Goal: Information Seeking & Learning: Learn about a topic

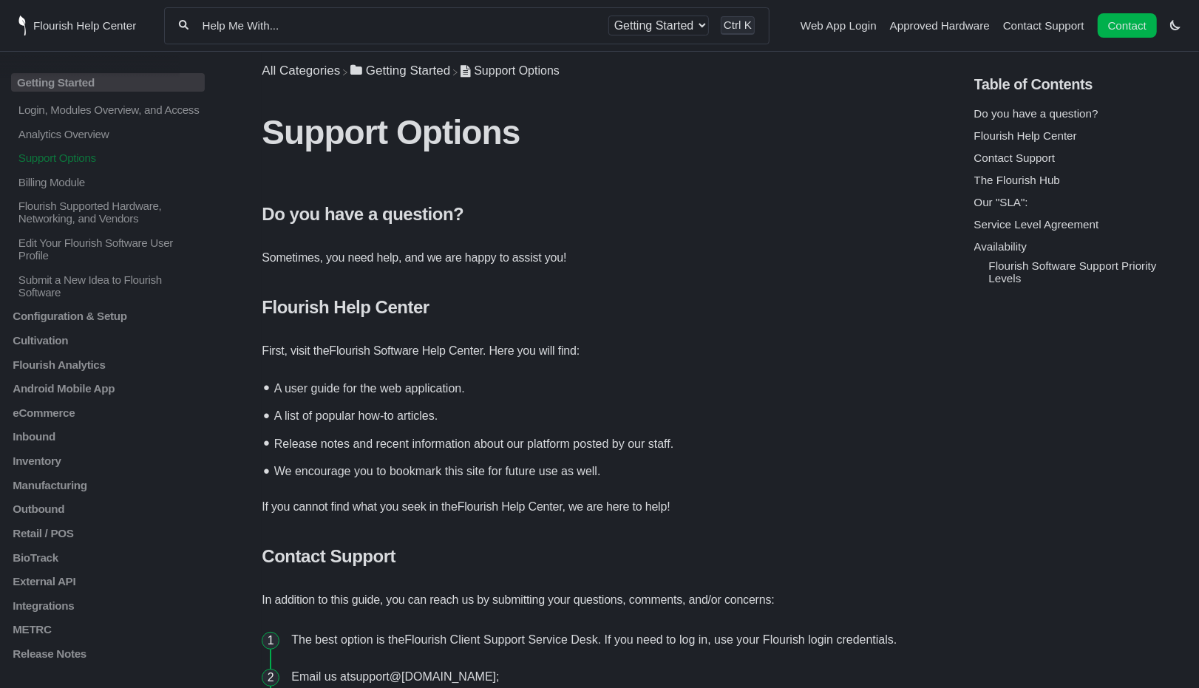
click at [27, 30] on link "Flourish Help Center" at bounding box center [77, 26] width 118 height 20
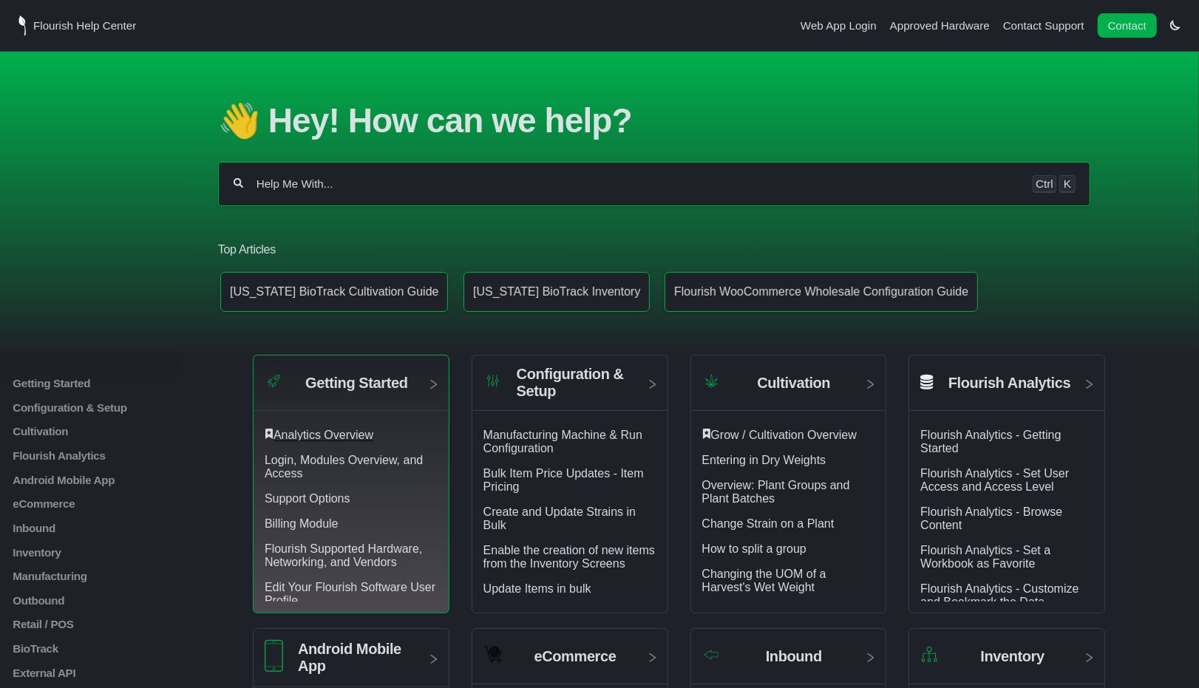
click at [300, 430] on link "Analytics Overview" at bounding box center [324, 435] width 100 height 13
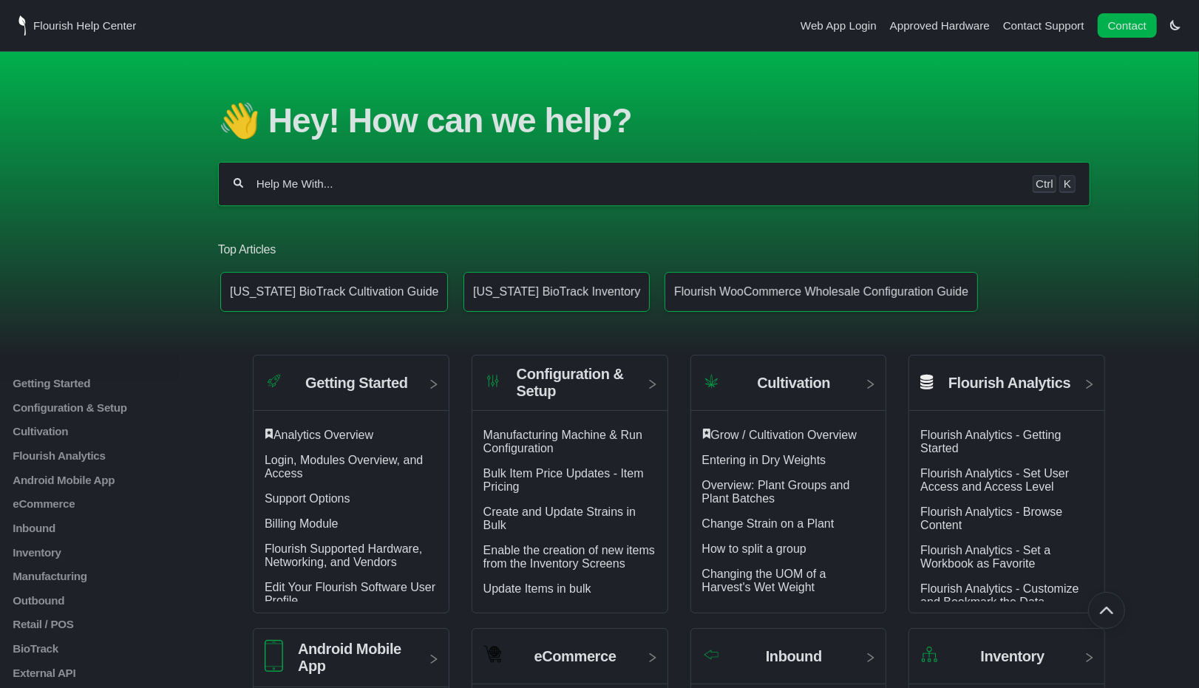
scroll to position [197, 0]
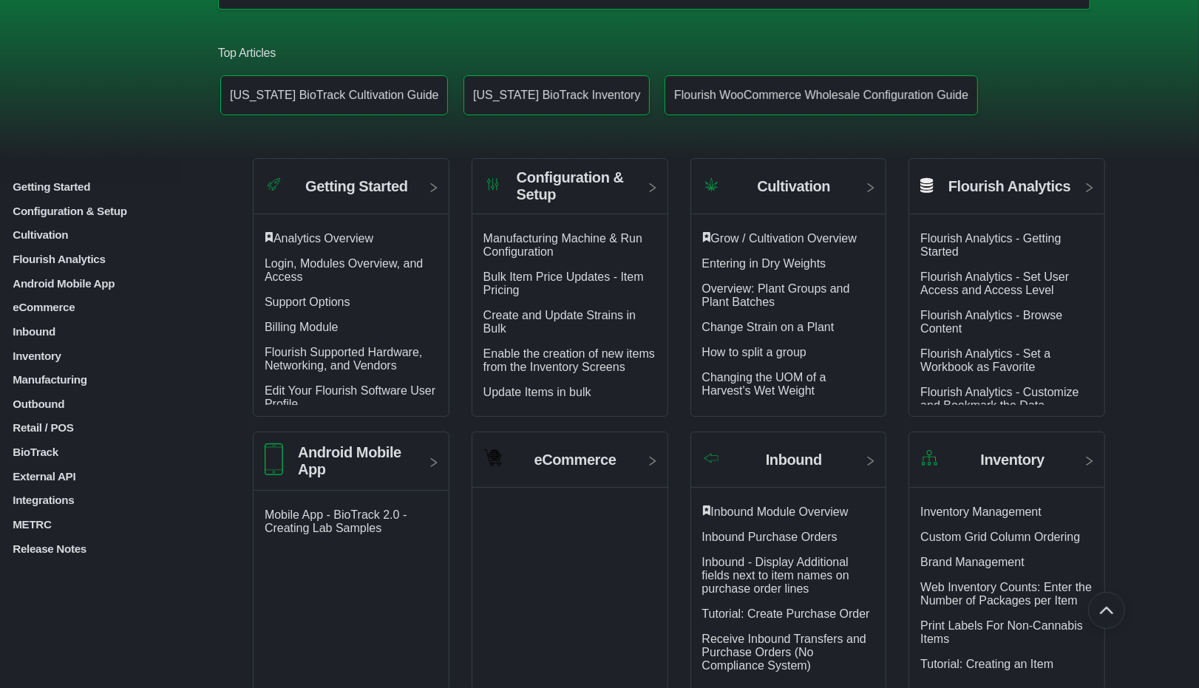
click at [80, 282] on p "Android Mobile App" at bounding box center [108, 283] width 194 height 13
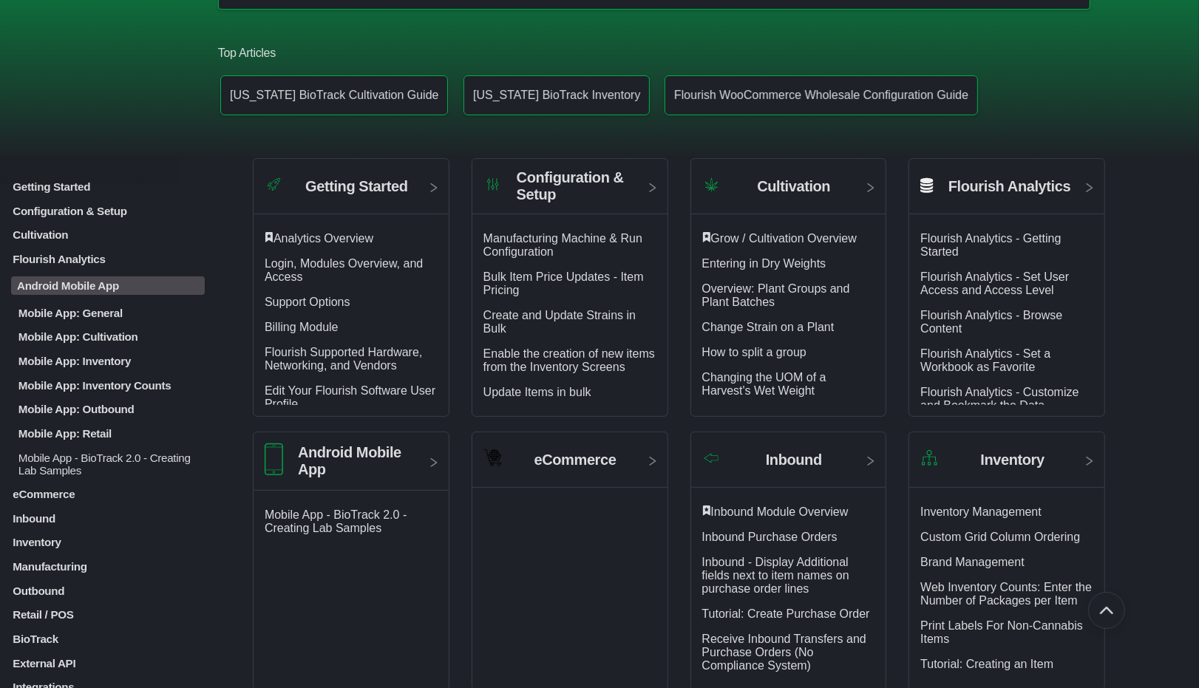
scroll to position [394, 0]
